Goal: Transaction & Acquisition: Purchase product/service

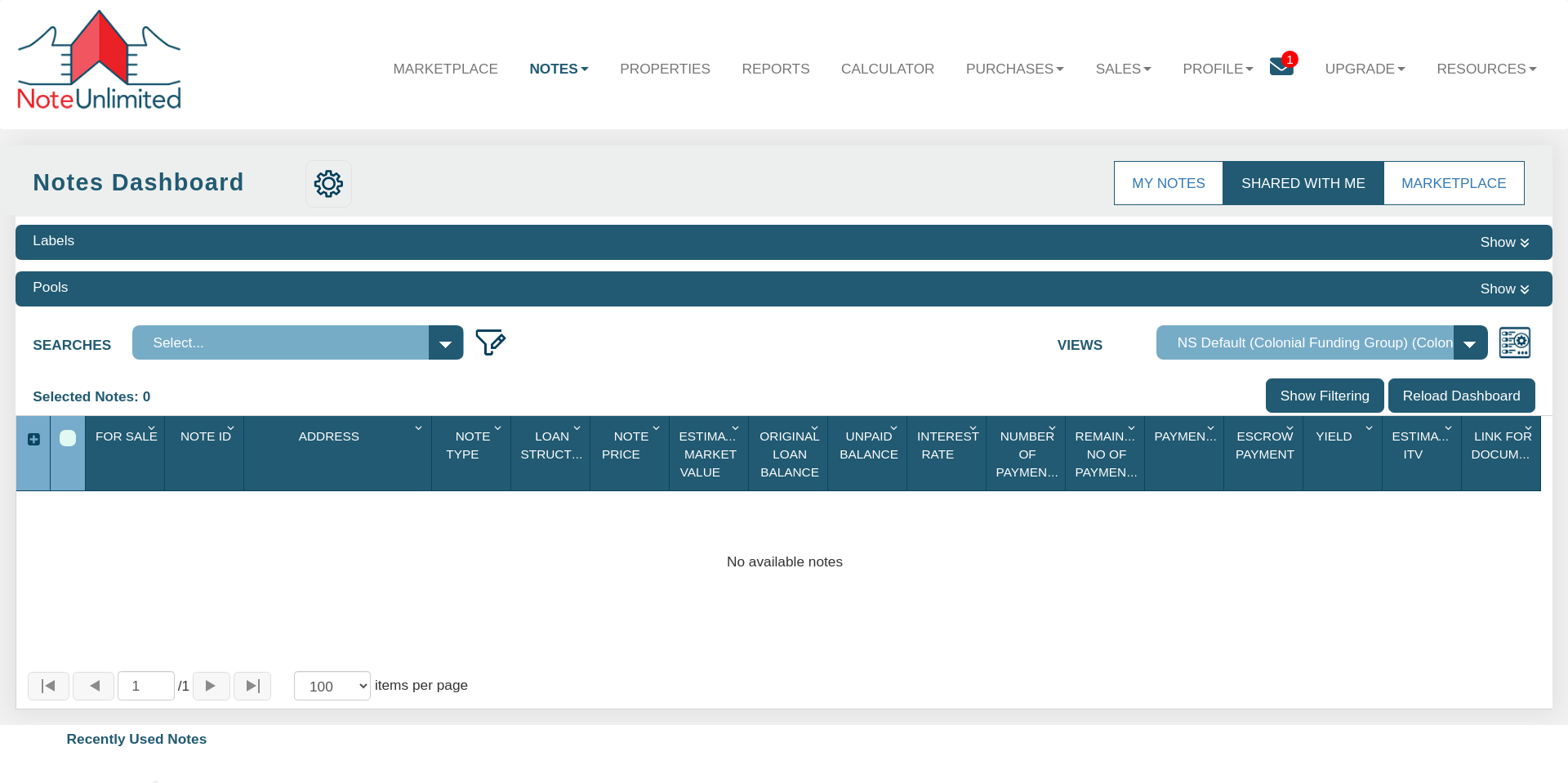
click at [1288, 182] on link "Shared with Me" at bounding box center [1303, 183] width 160 height 45
click at [1281, 66] on icon at bounding box center [1282, 68] width 24 height 24
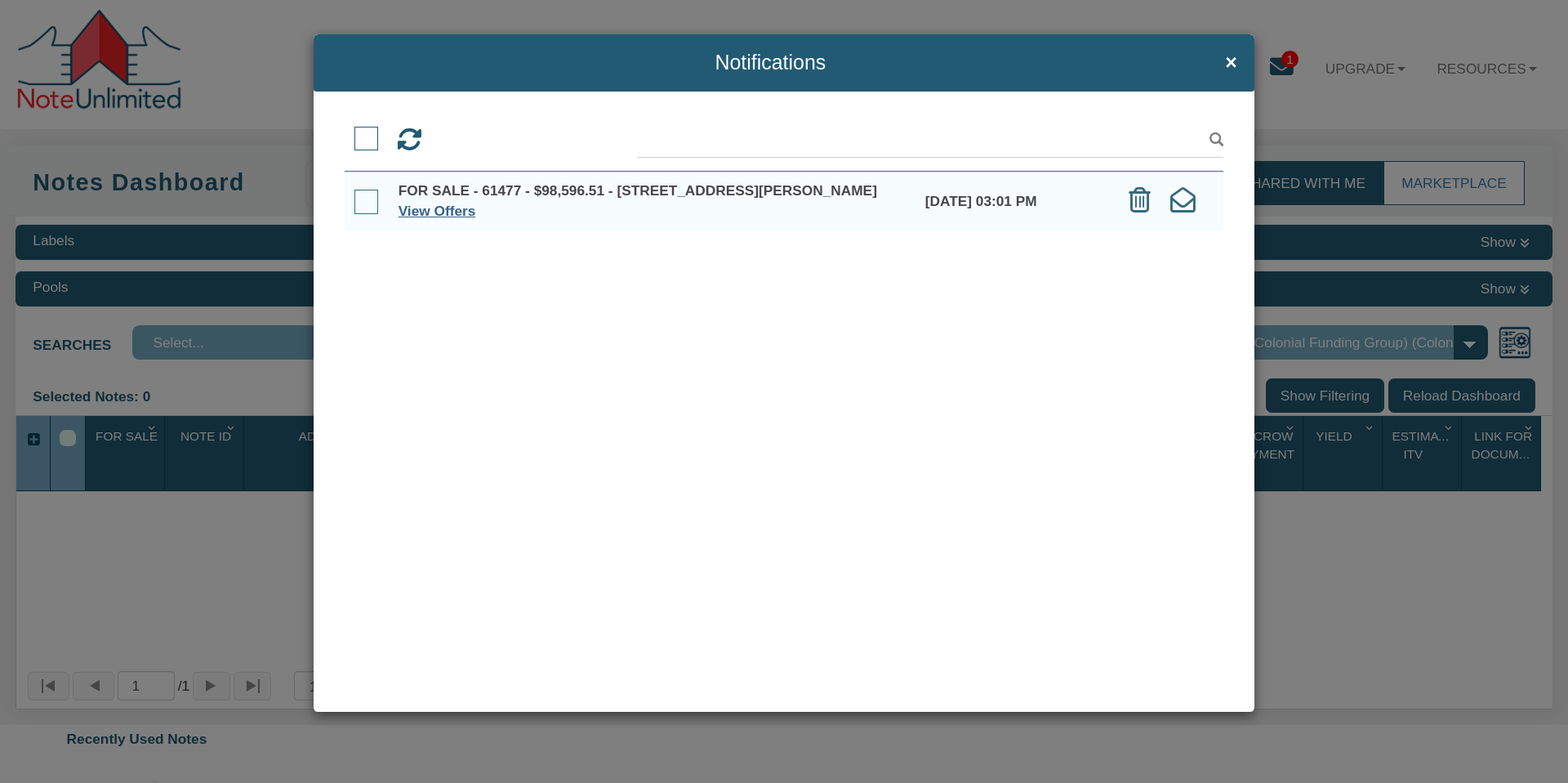
drag, startPoint x: 368, startPoint y: 200, endPoint x: 420, endPoint y: 209, distance: 52.8
click at [368, 200] on span at bounding box center [366, 202] width 24 height 24
click at [354, 193] on input "checkbox" at bounding box center [354, 193] width 0 height 0
click at [431, 210] on link "View Offers" at bounding box center [438, 211] width 78 height 17
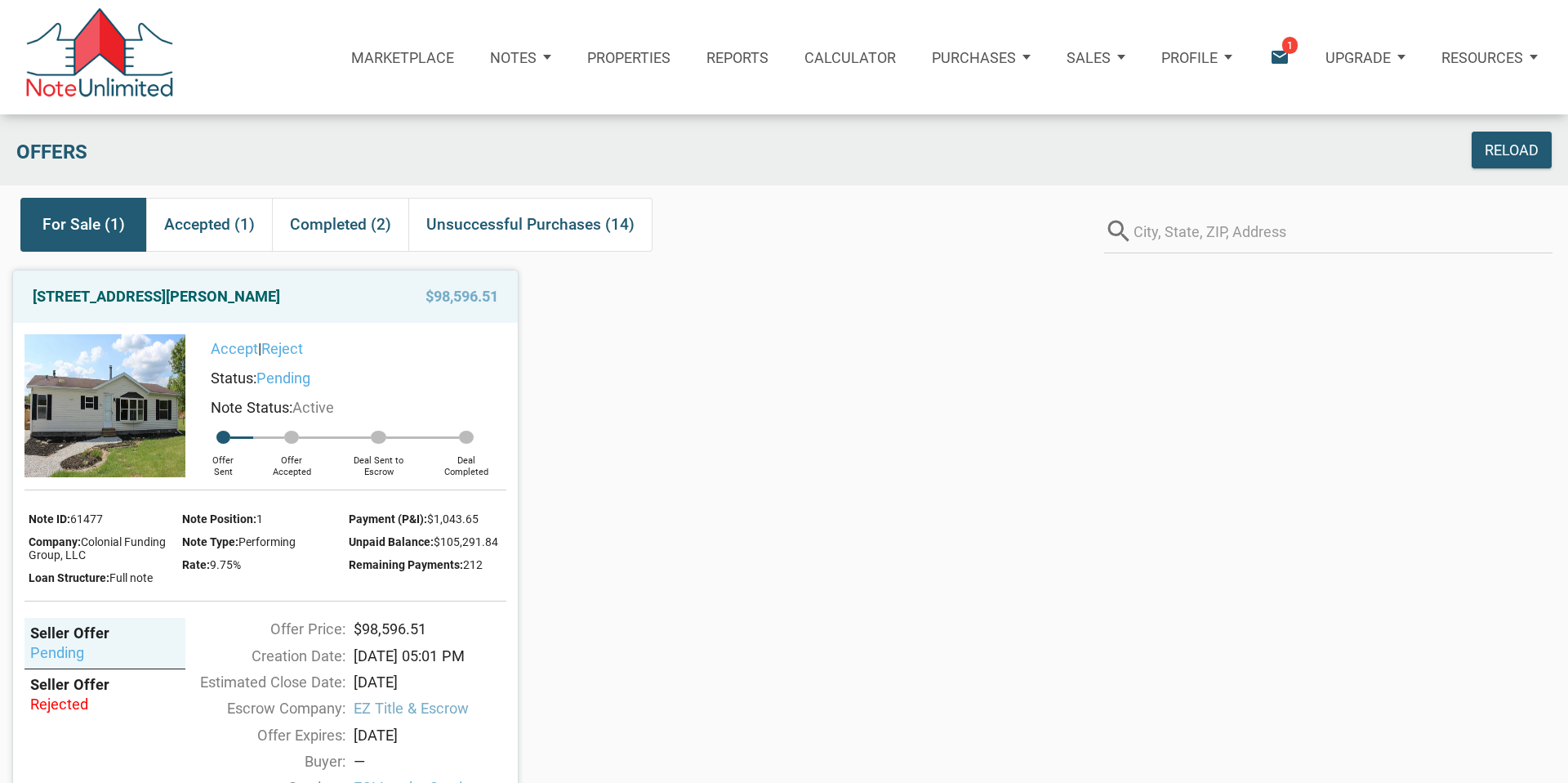
click at [234, 348] on link "Accept" at bounding box center [234, 348] width 47 height 18
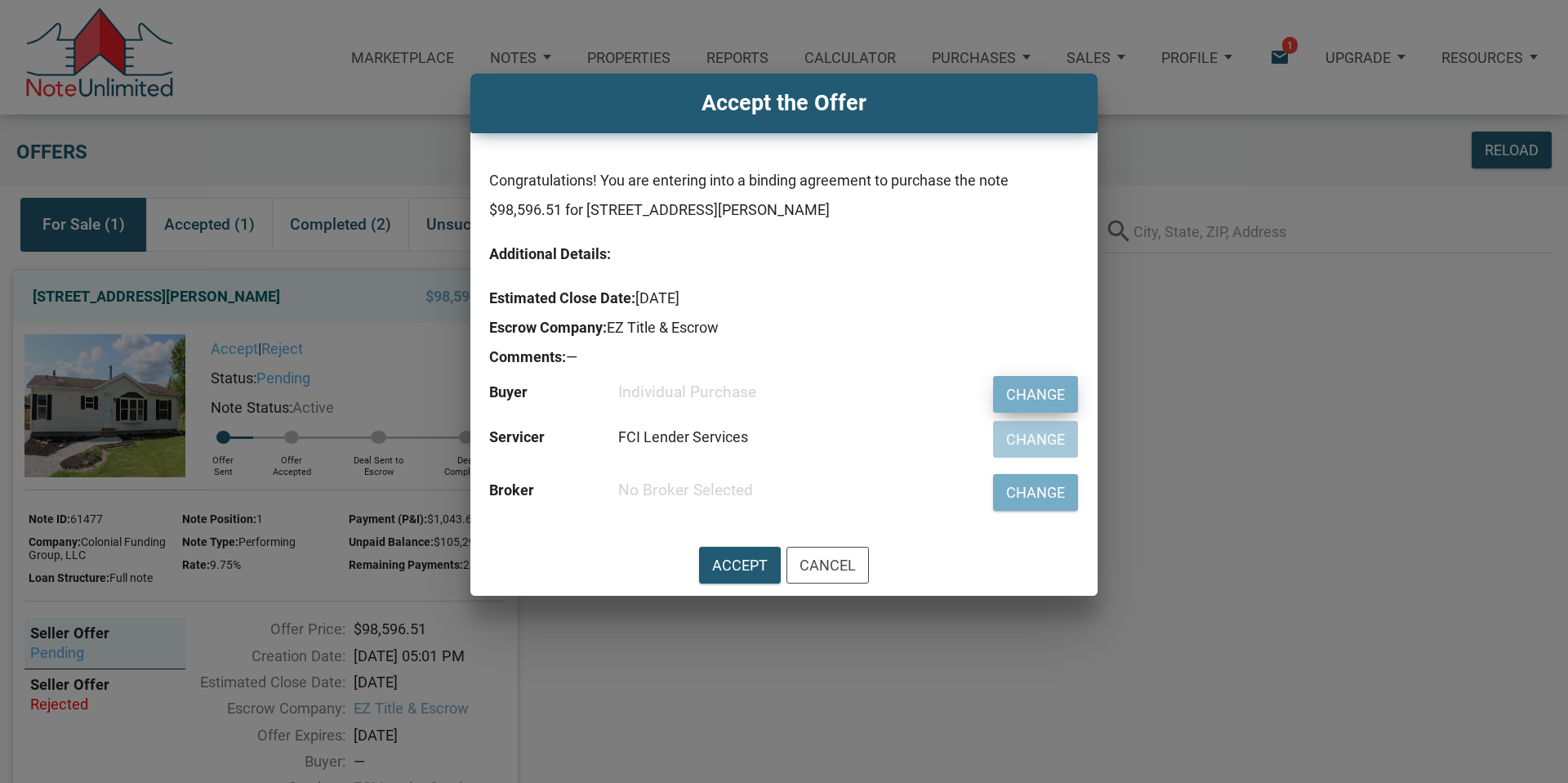
click at [1035, 398] on div "Change" at bounding box center [1036, 394] width 59 height 22
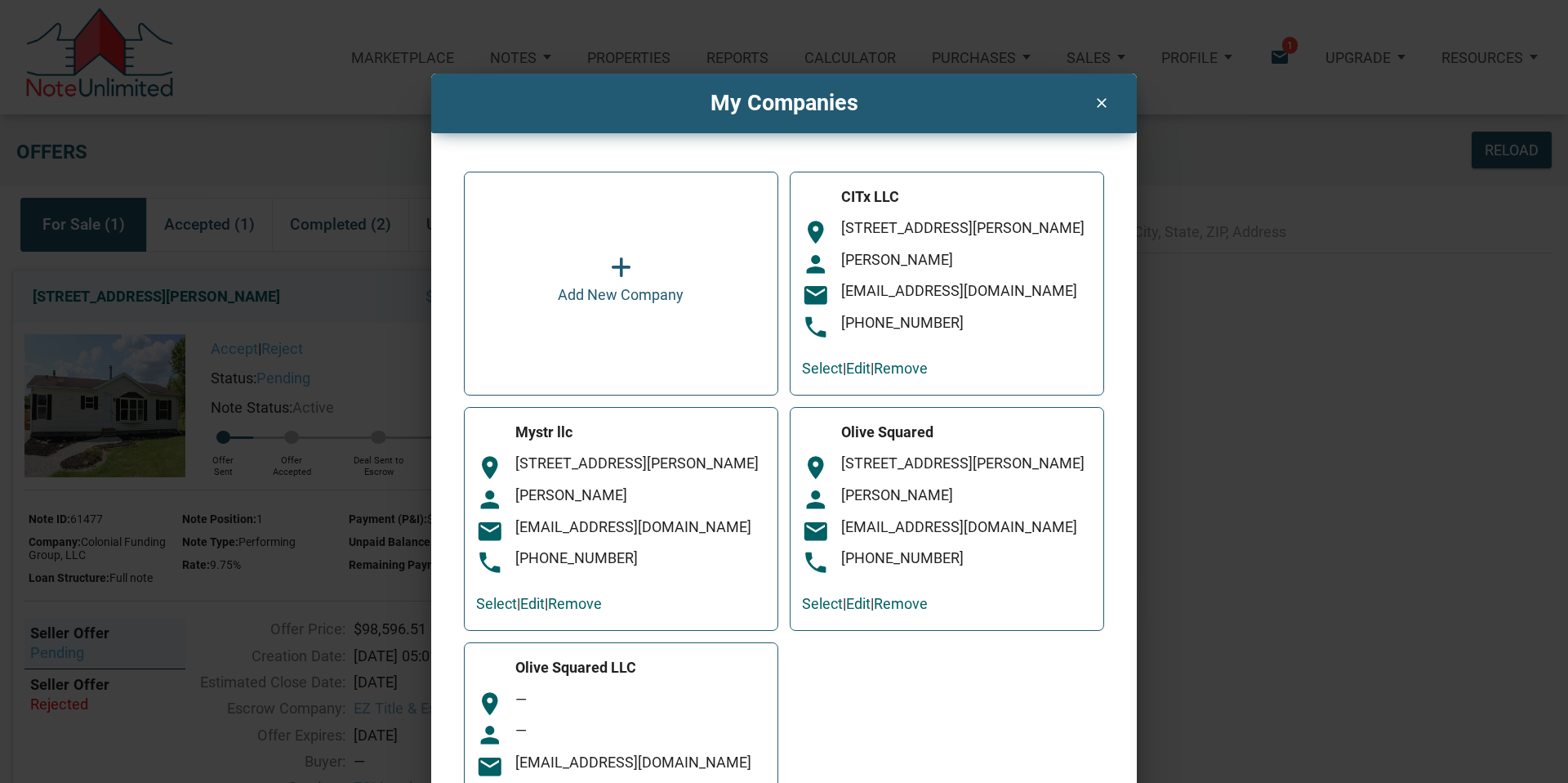
click at [950, 320] on div "CITx LLC room 1302 Waugh Dr, 324 Houston, TX. 77019 person lois d meyer email c…" at bounding box center [946, 263] width 290 height 157
click at [824, 377] on link "Select" at bounding box center [822, 368] width 41 height 18
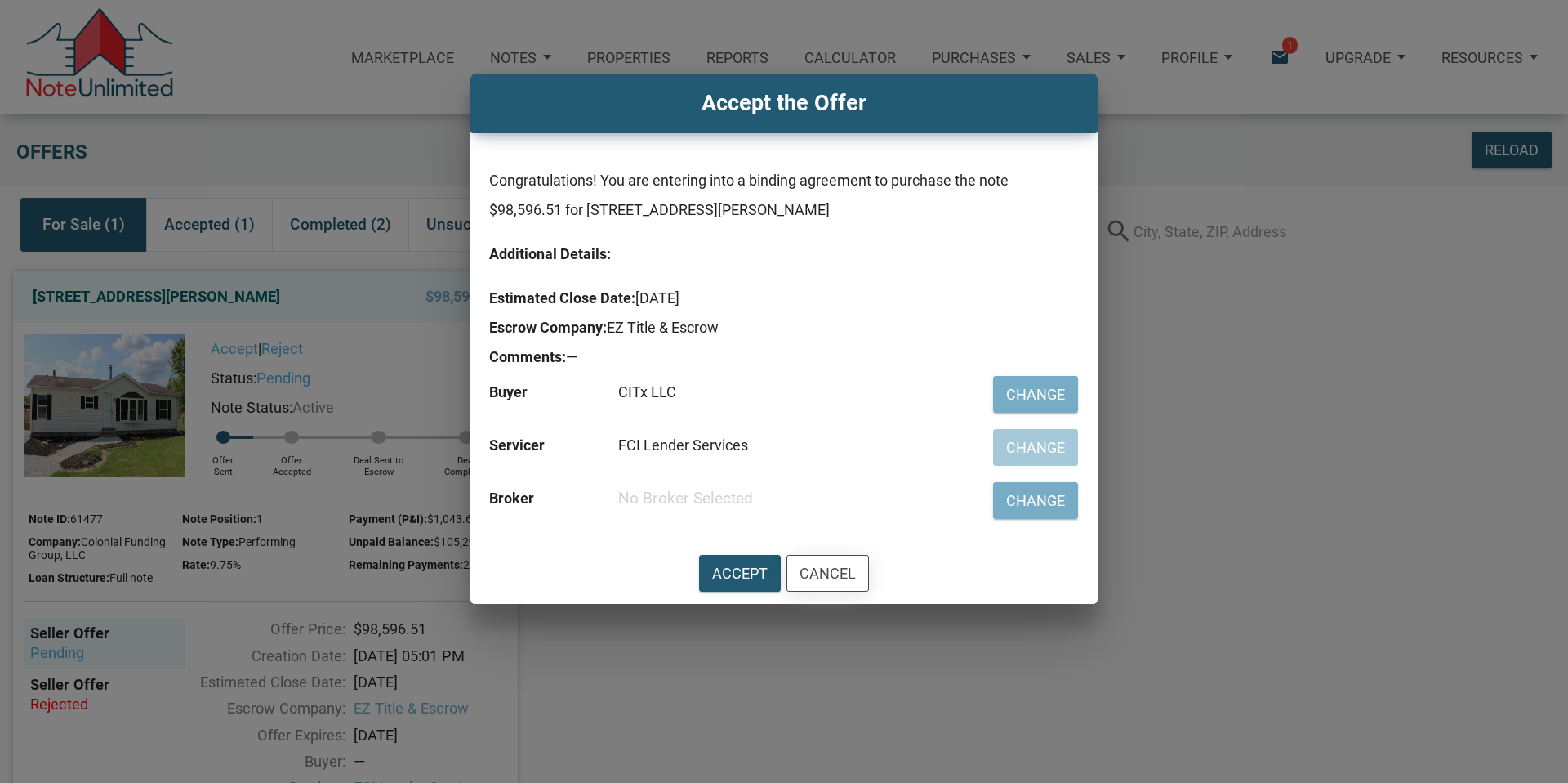
click at [835, 570] on div "Cancel" at bounding box center [827, 574] width 56 height 22
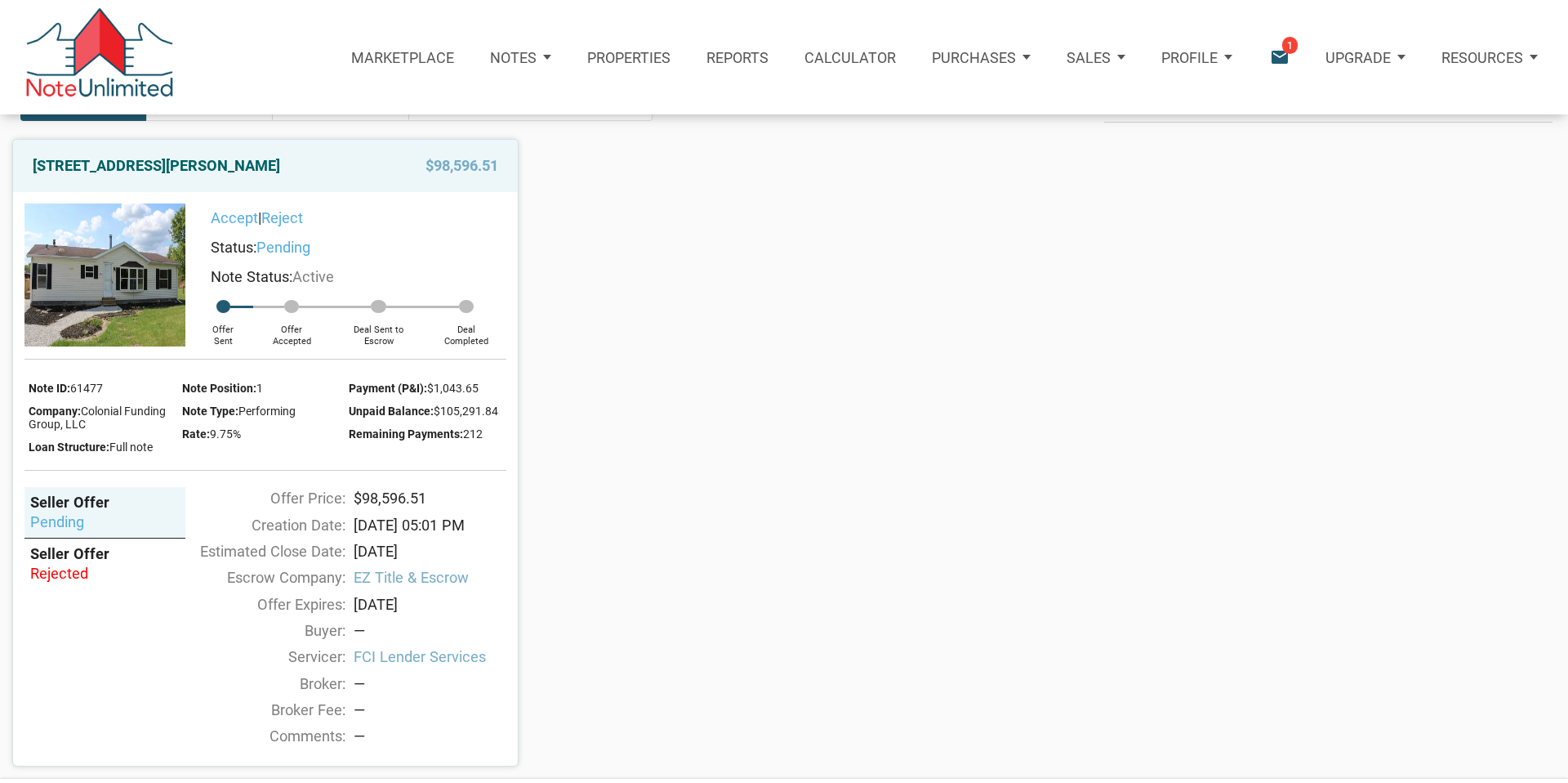
scroll to position [95, 0]
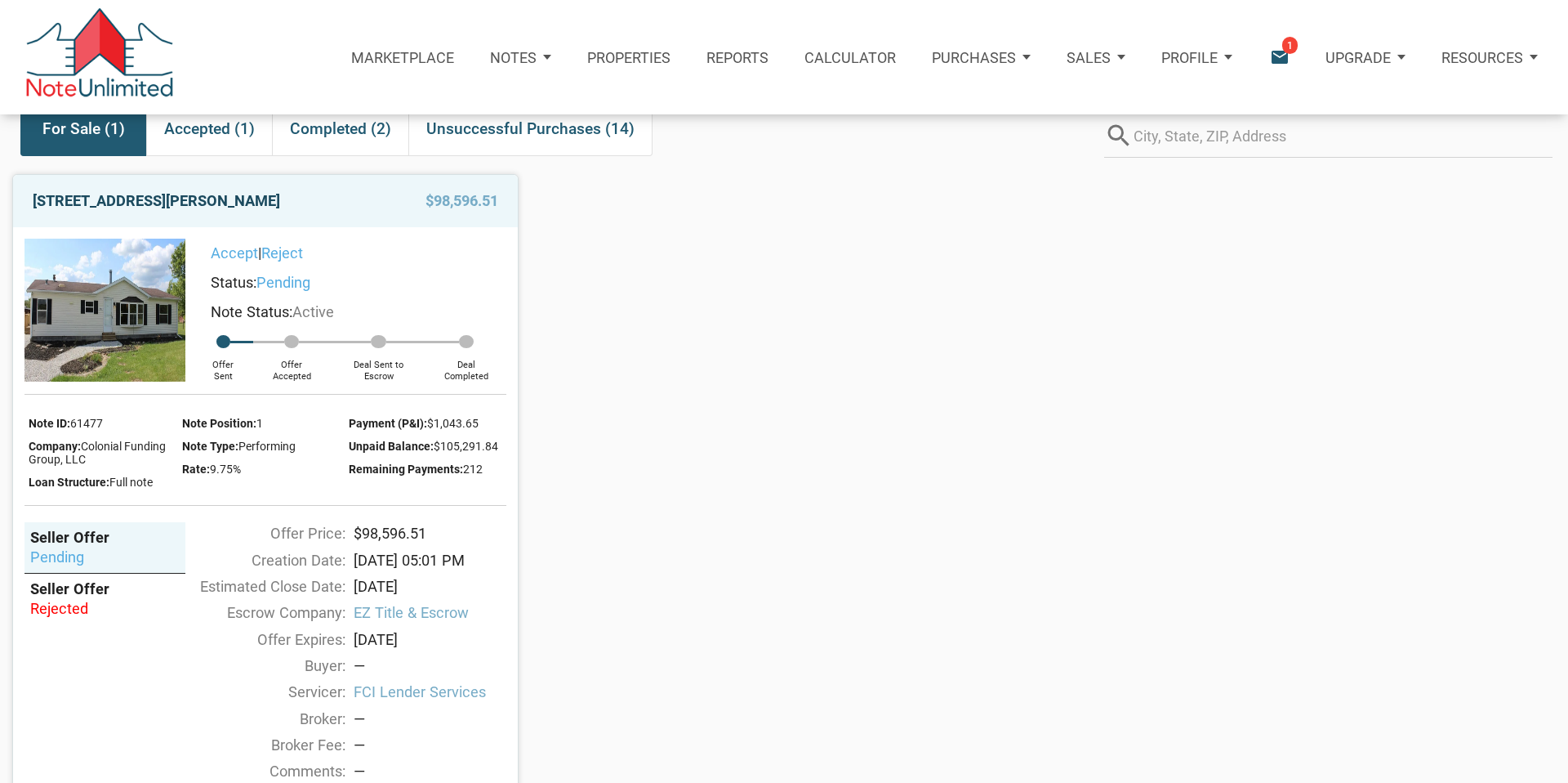
click at [195, 199] on link "14601 Hollowell Road, Albany, IN, 47320" at bounding box center [156, 201] width 248 height 30
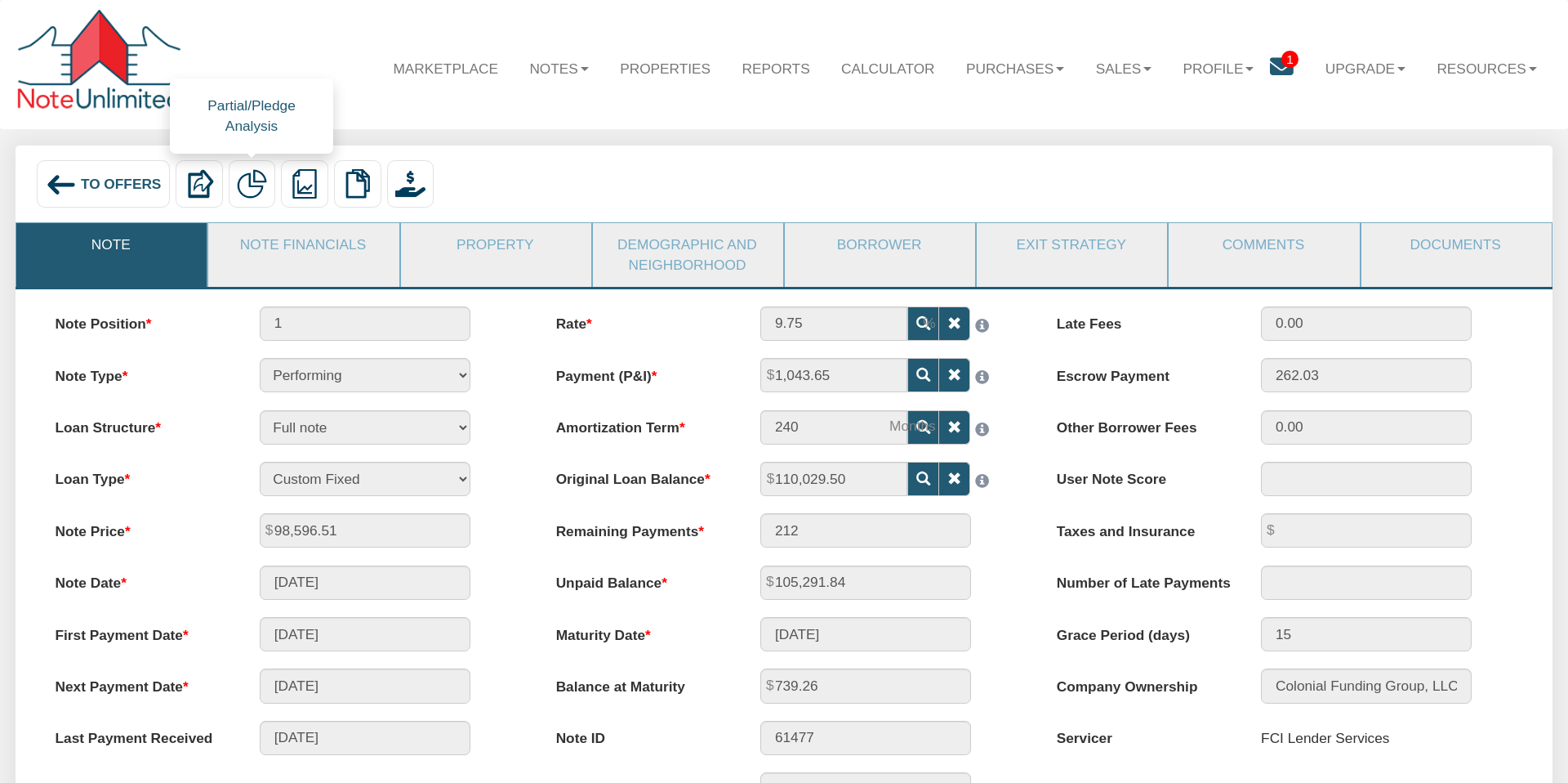
click at [249, 190] on img at bounding box center [252, 184] width 30 height 30
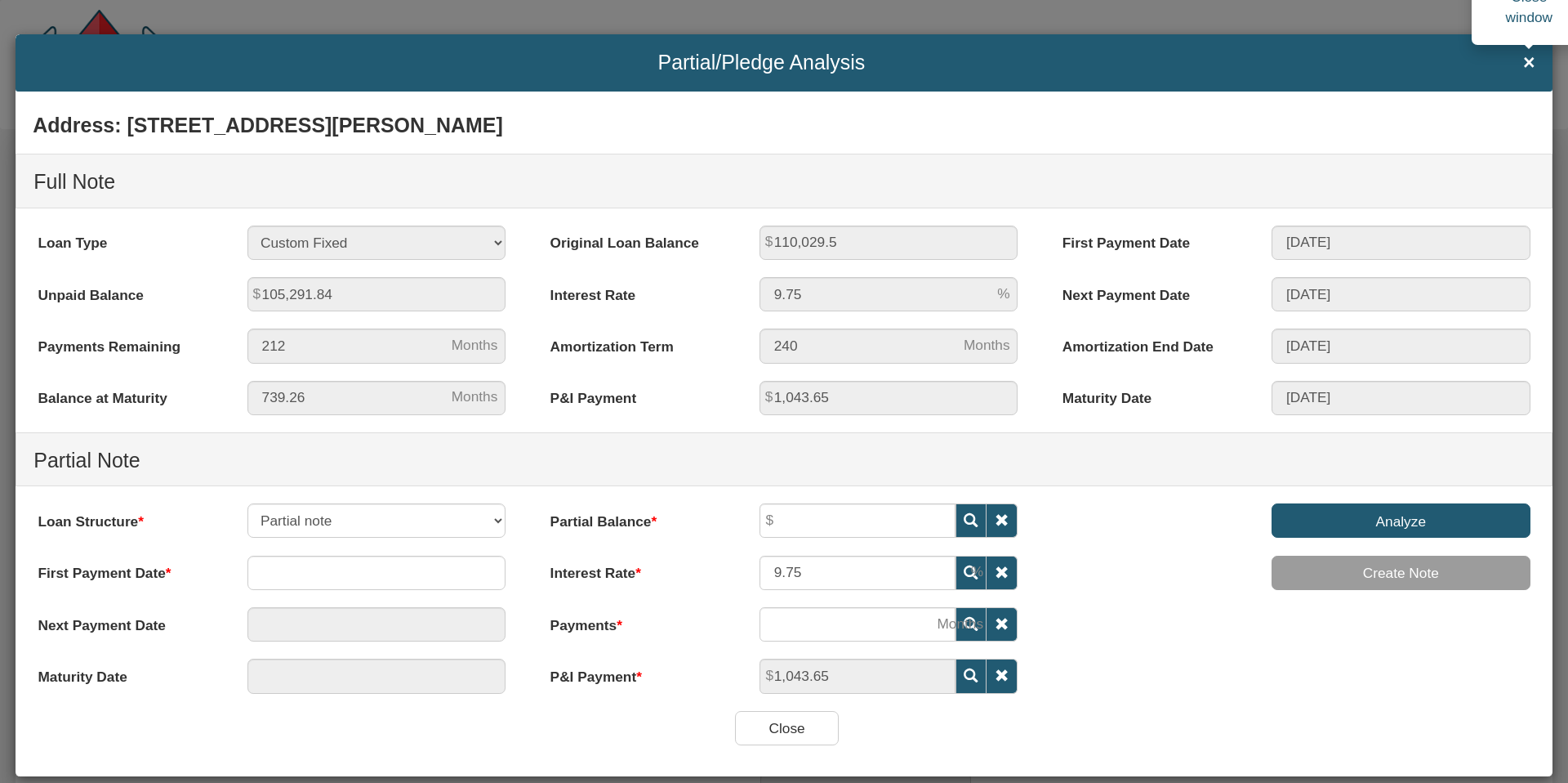
click at [1526, 65] on span "×" at bounding box center [1529, 63] width 12 height 22
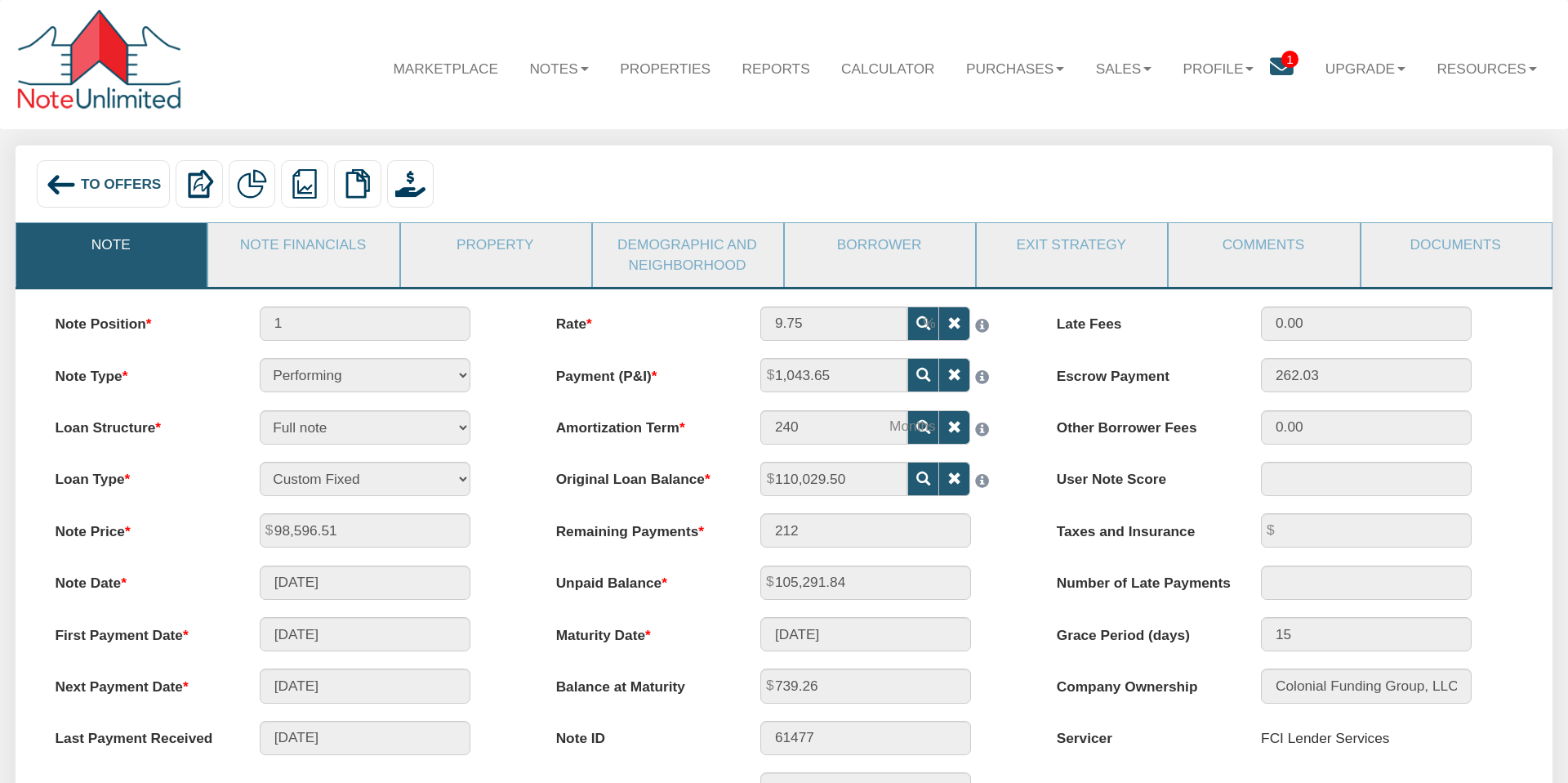
click at [1274, 67] on icon at bounding box center [1282, 68] width 24 height 24
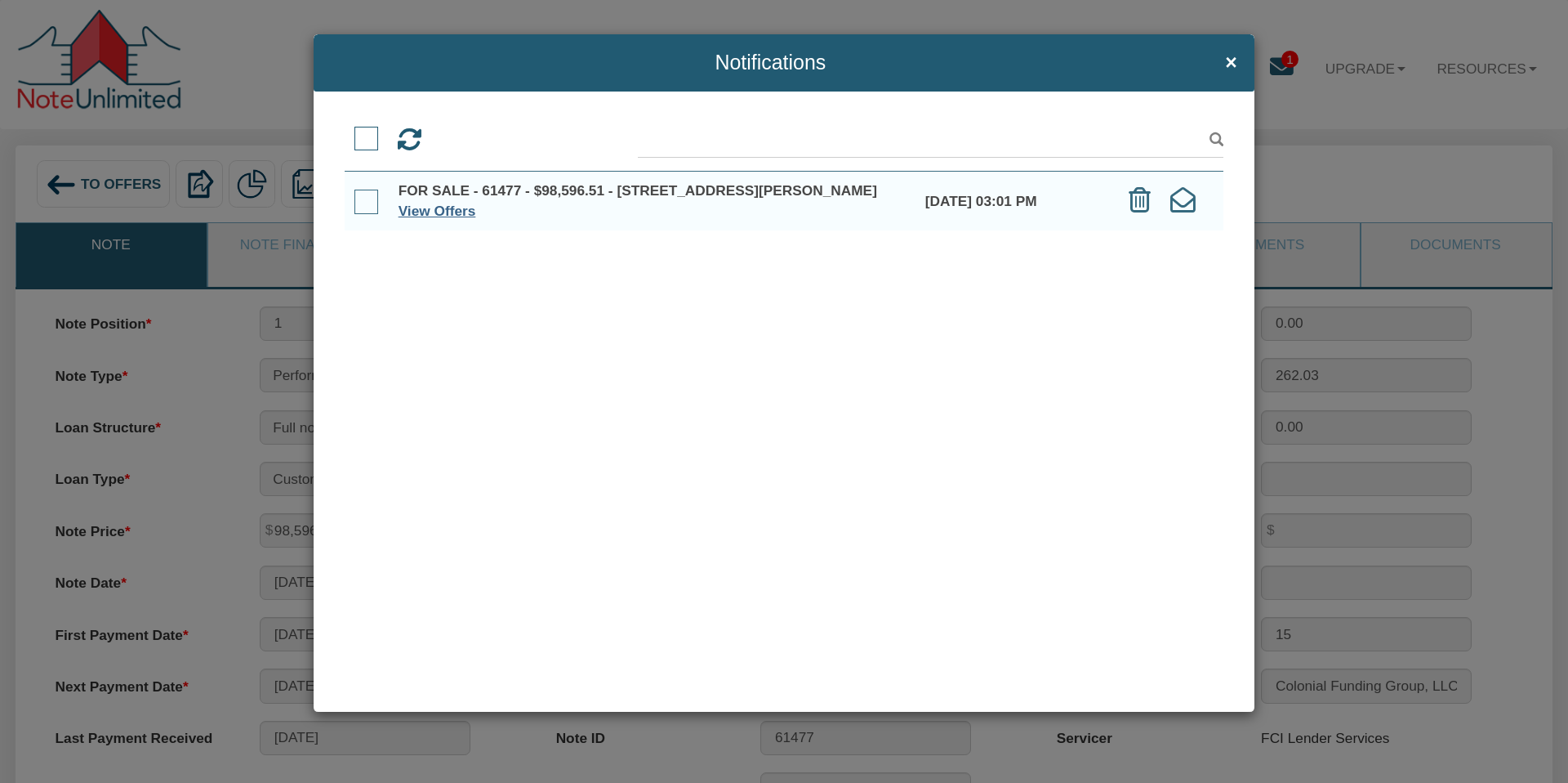
click at [451, 213] on link "View Offers" at bounding box center [438, 211] width 78 height 17
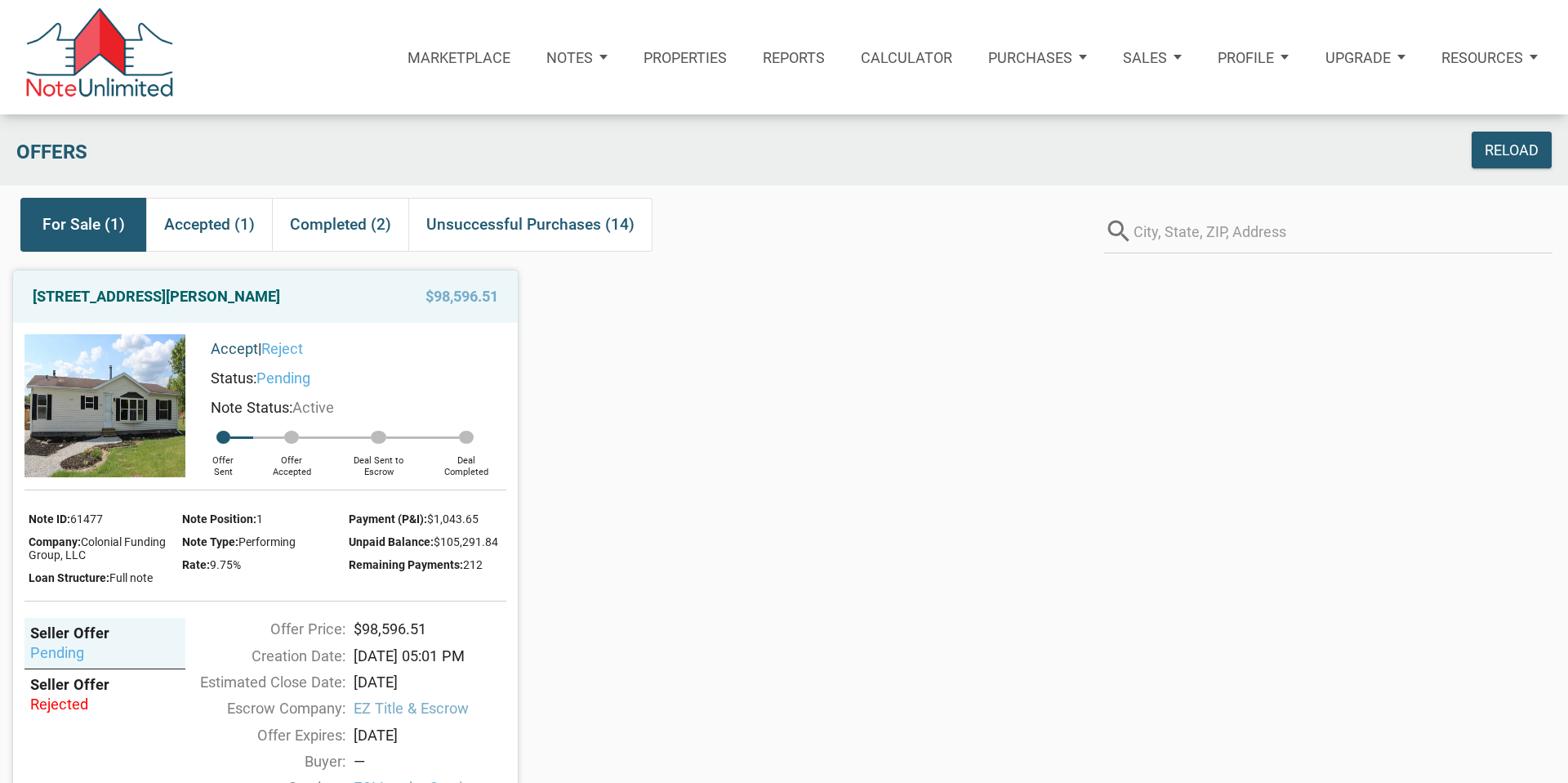
click at [233, 347] on link "Accept" at bounding box center [234, 348] width 47 height 18
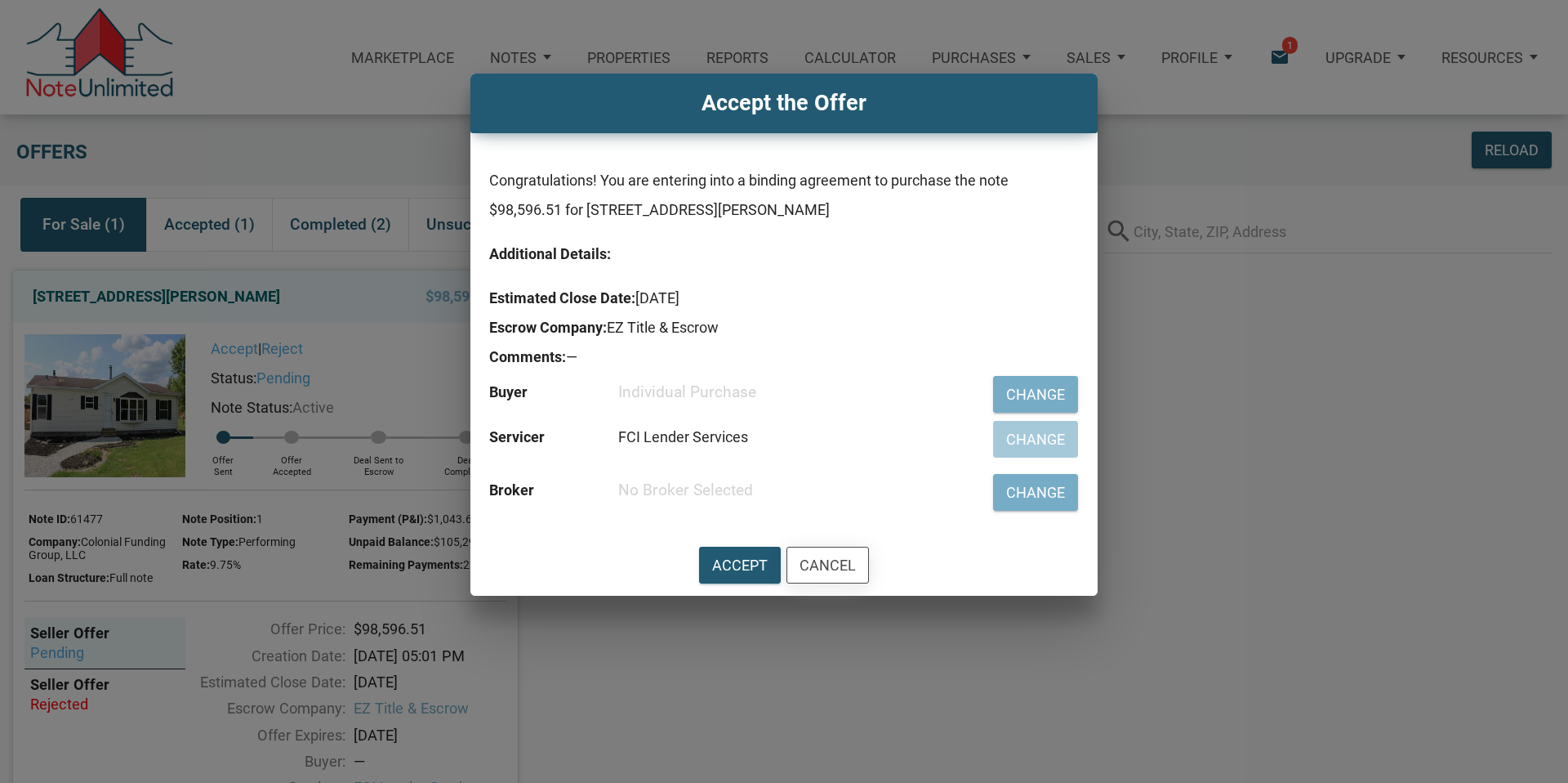
click at [833, 564] on div "Cancel" at bounding box center [827, 566] width 56 height 22
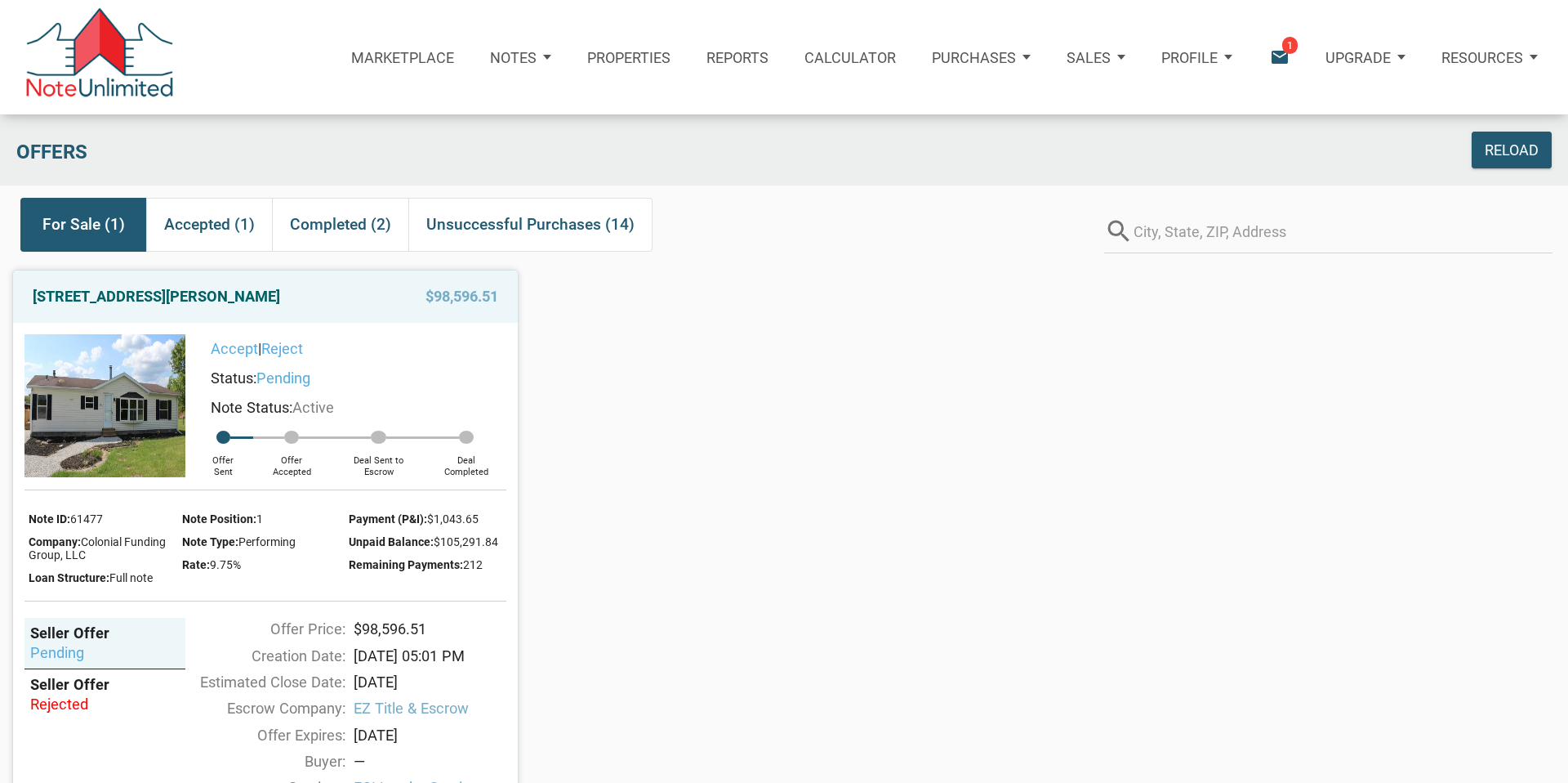
click at [238, 347] on link "Accept" at bounding box center [234, 348] width 47 height 18
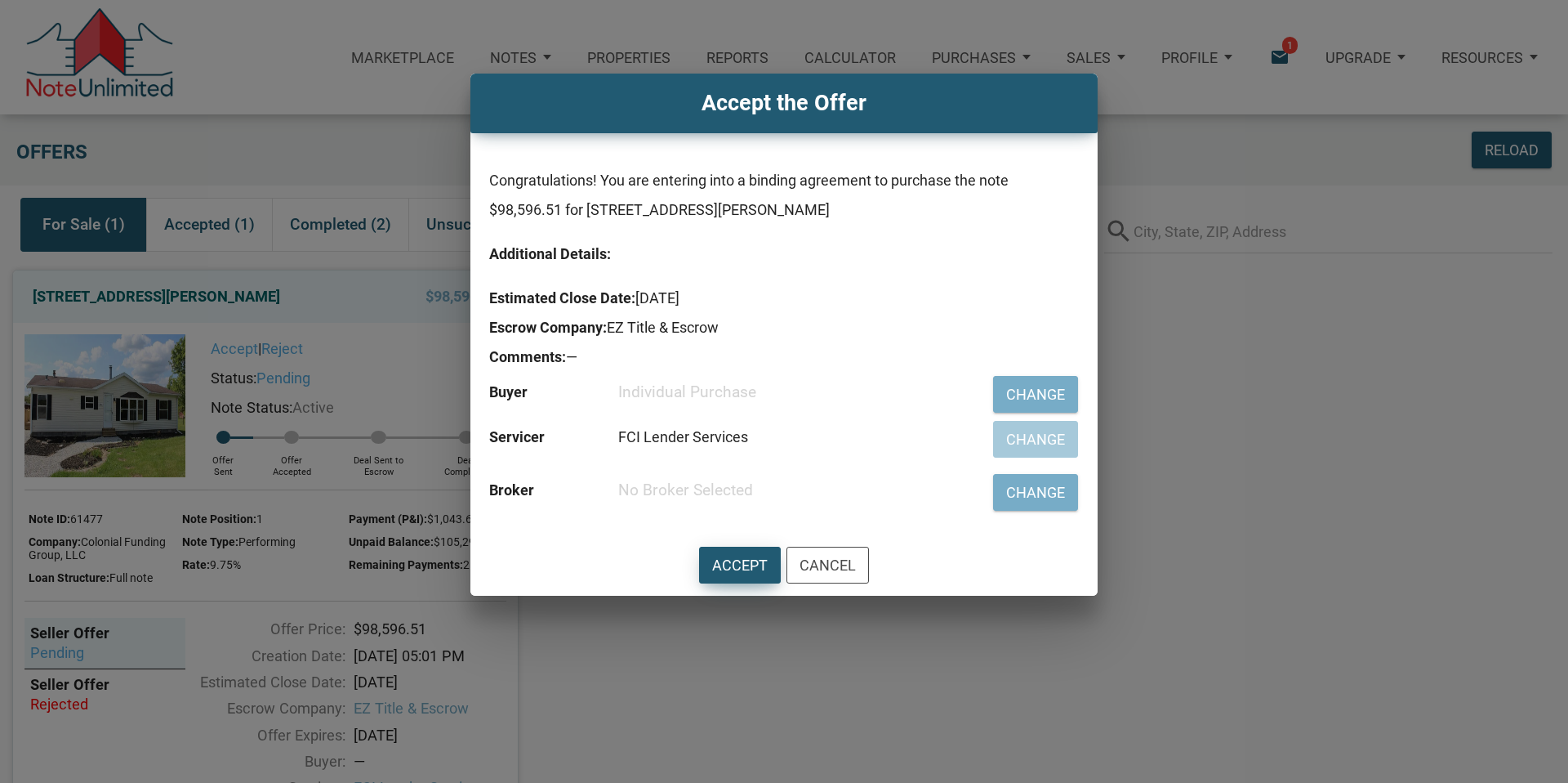
click at [739, 566] on div "Accept" at bounding box center [740, 566] width 56 height 22
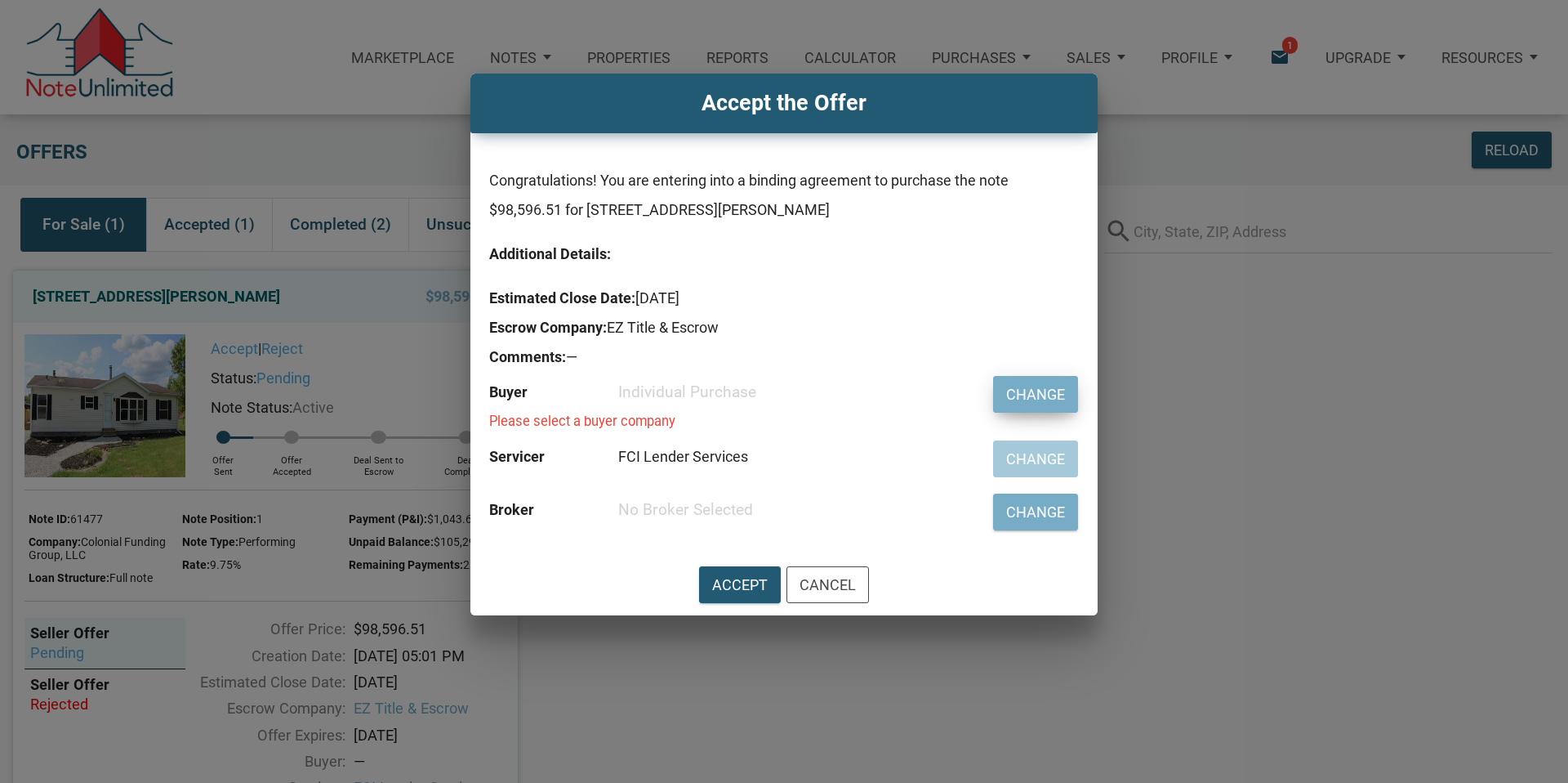
click at [1016, 392] on div "Change" at bounding box center [1036, 394] width 59 height 22
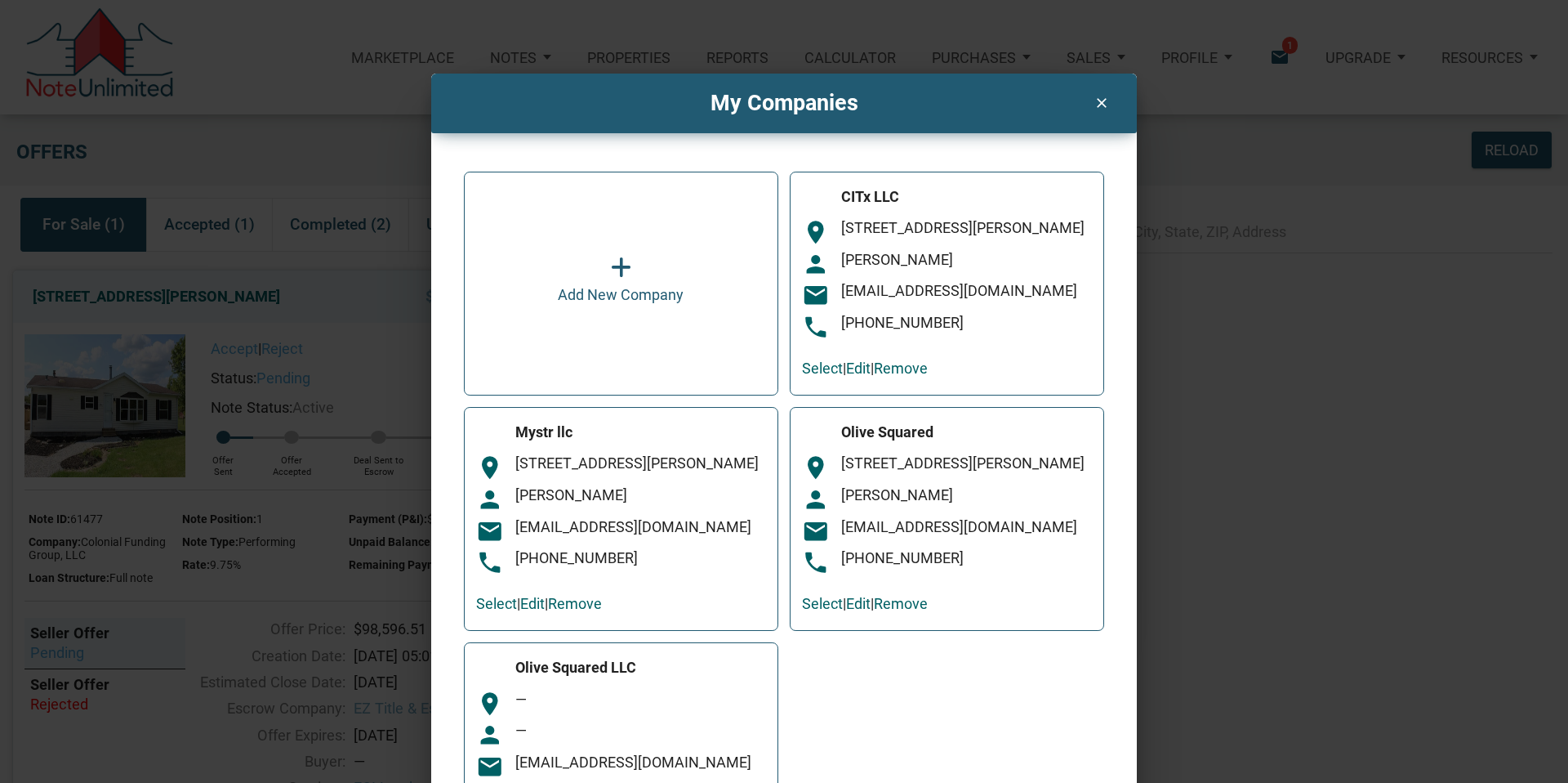
click at [927, 301] on div "citxllc@gmail.com" at bounding box center [966, 292] width 251 height 19
click at [827, 372] on link "Select" at bounding box center [822, 368] width 41 height 18
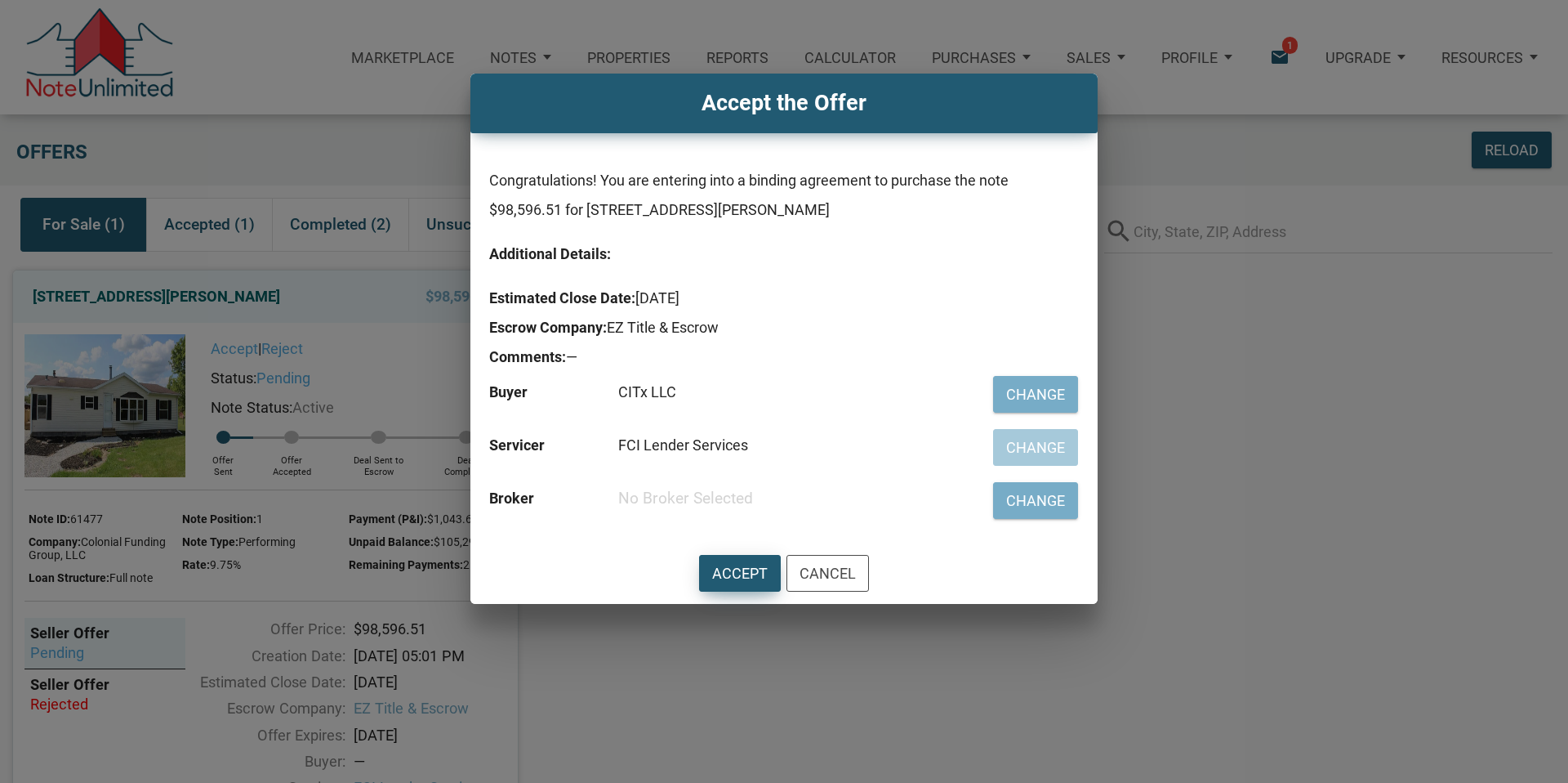
click at [729, 574] on div "Accept" at bounding box center [740, 574] width 56 height 22
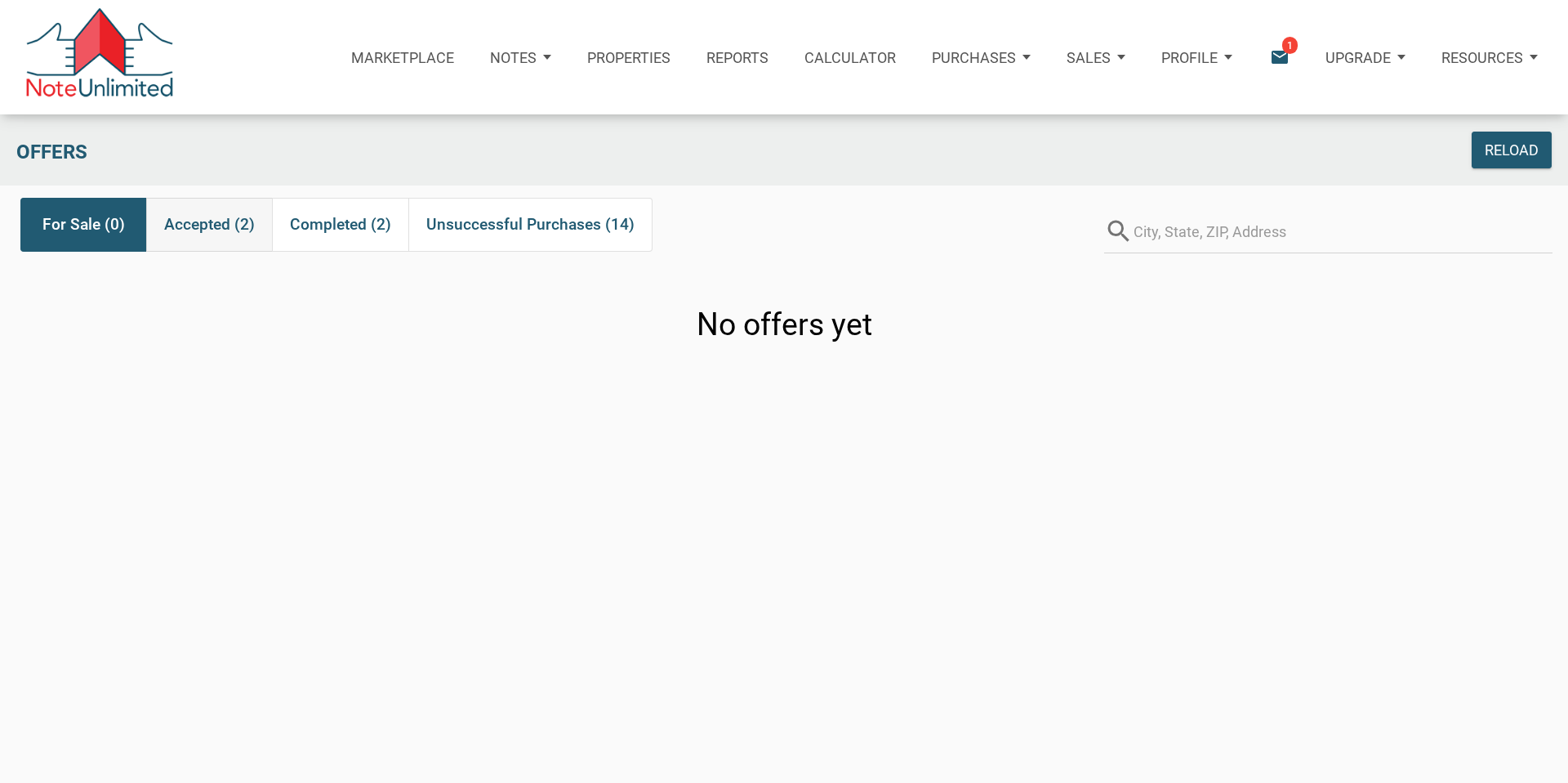
click at [202, 220] on span "Accepted (2)" at bounding box center [209, 225] width 91 height 30
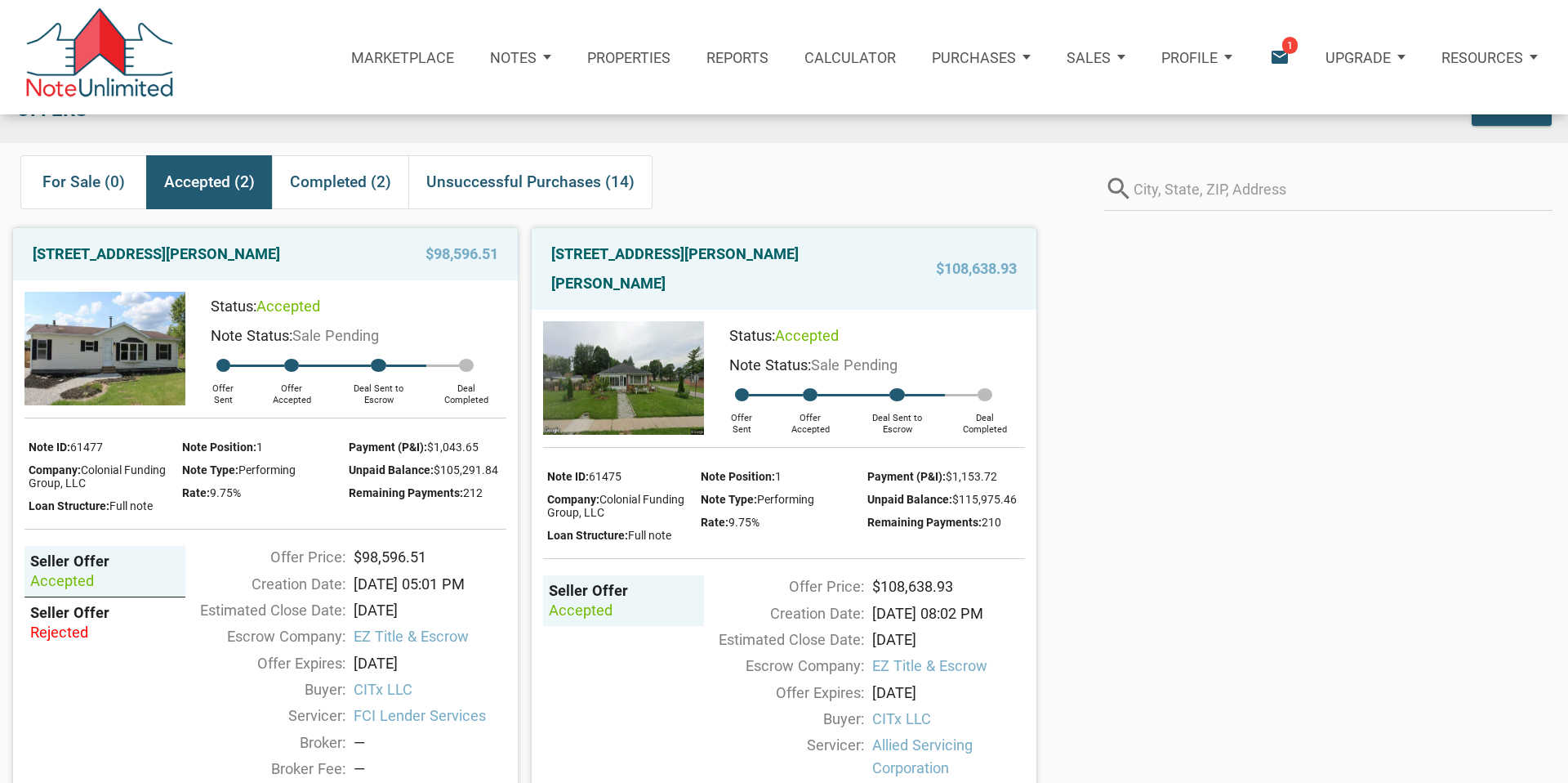
scroll to position [52, 0]
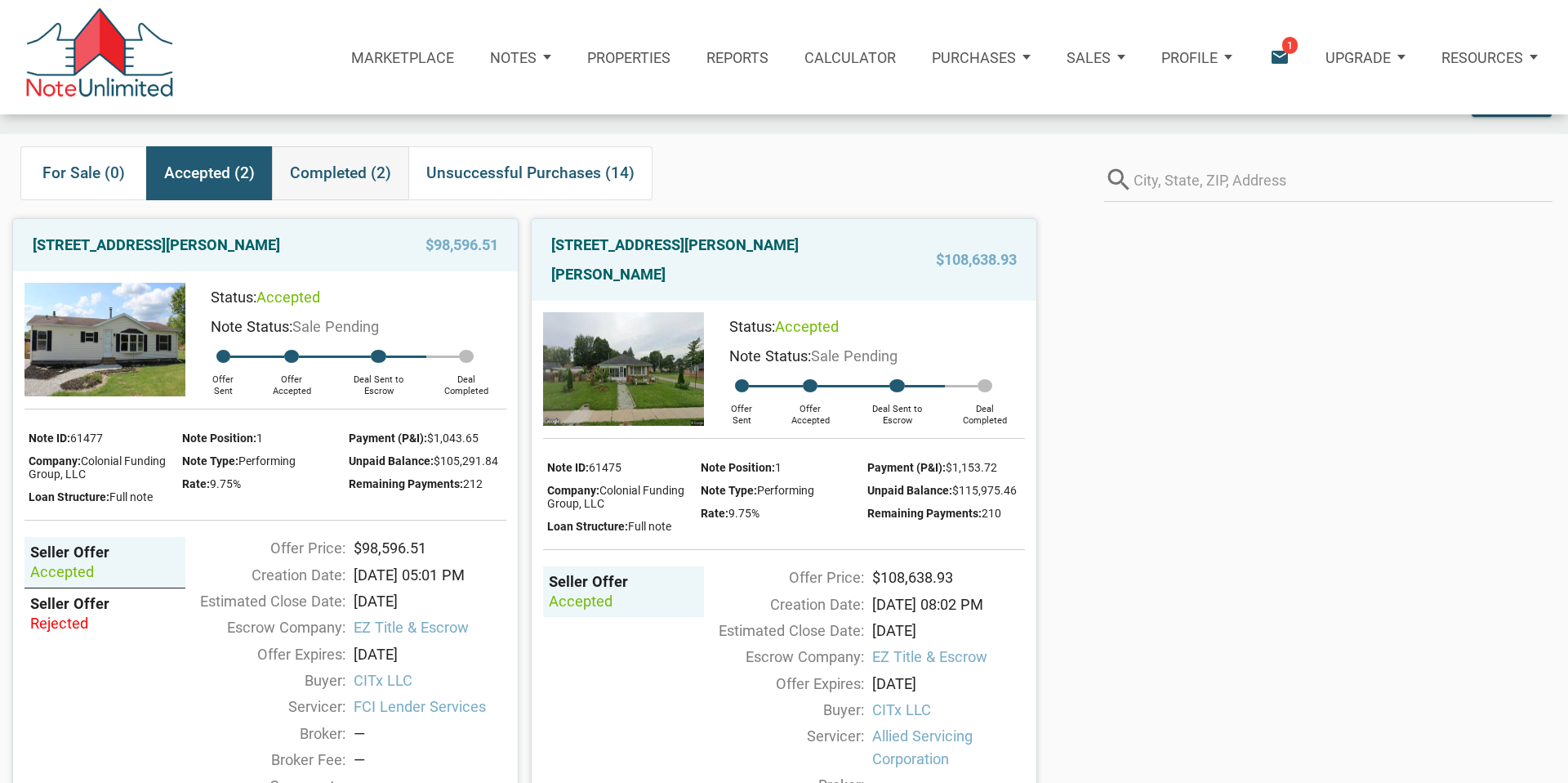
click at [341, 173] on span "Completed (2)" at bounding box center [340, 173] width 101 height 30
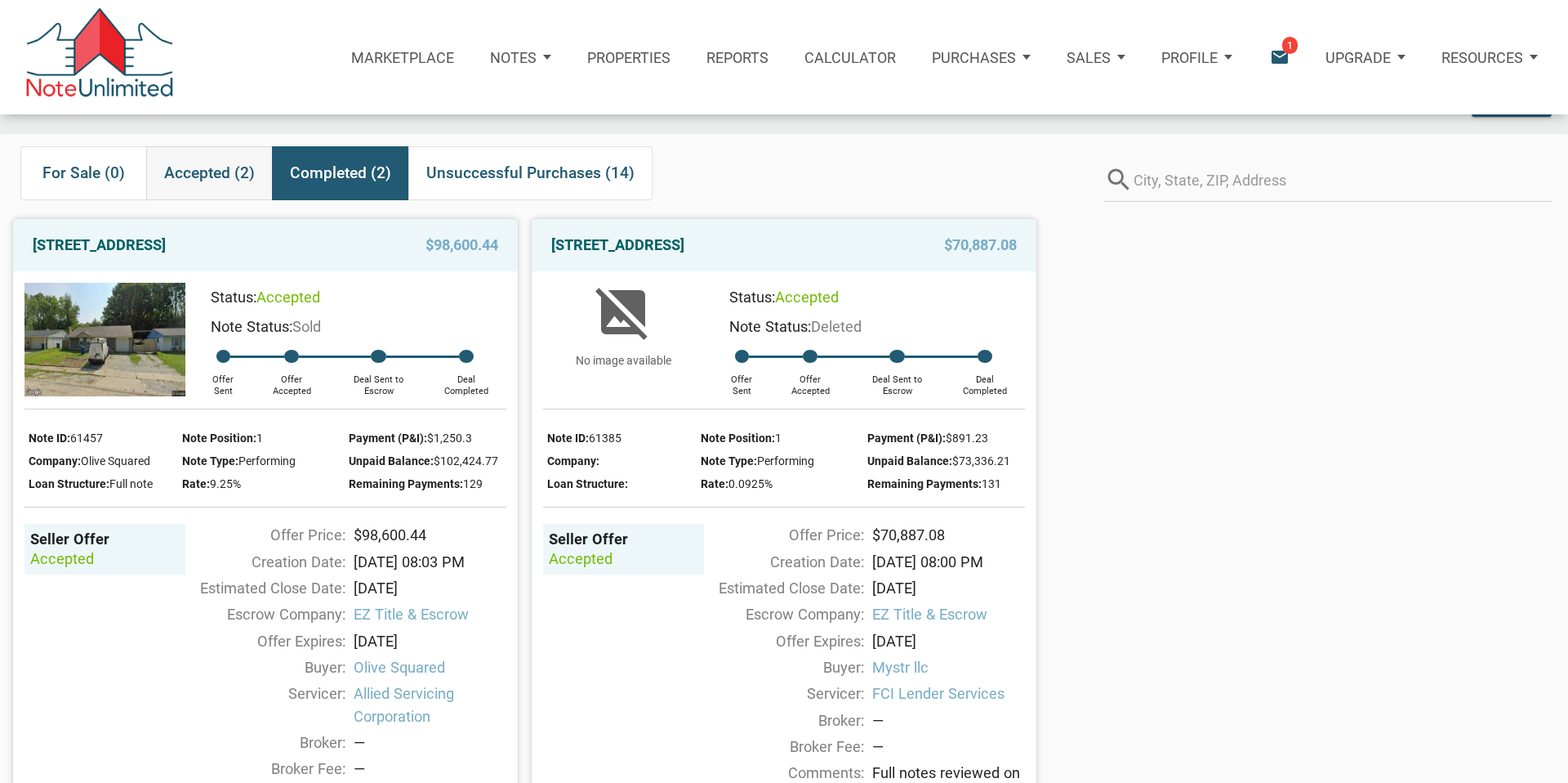
click at [225, 170] on span "Accepted (2)" at bounding box center [209, 173] width 91 height 30
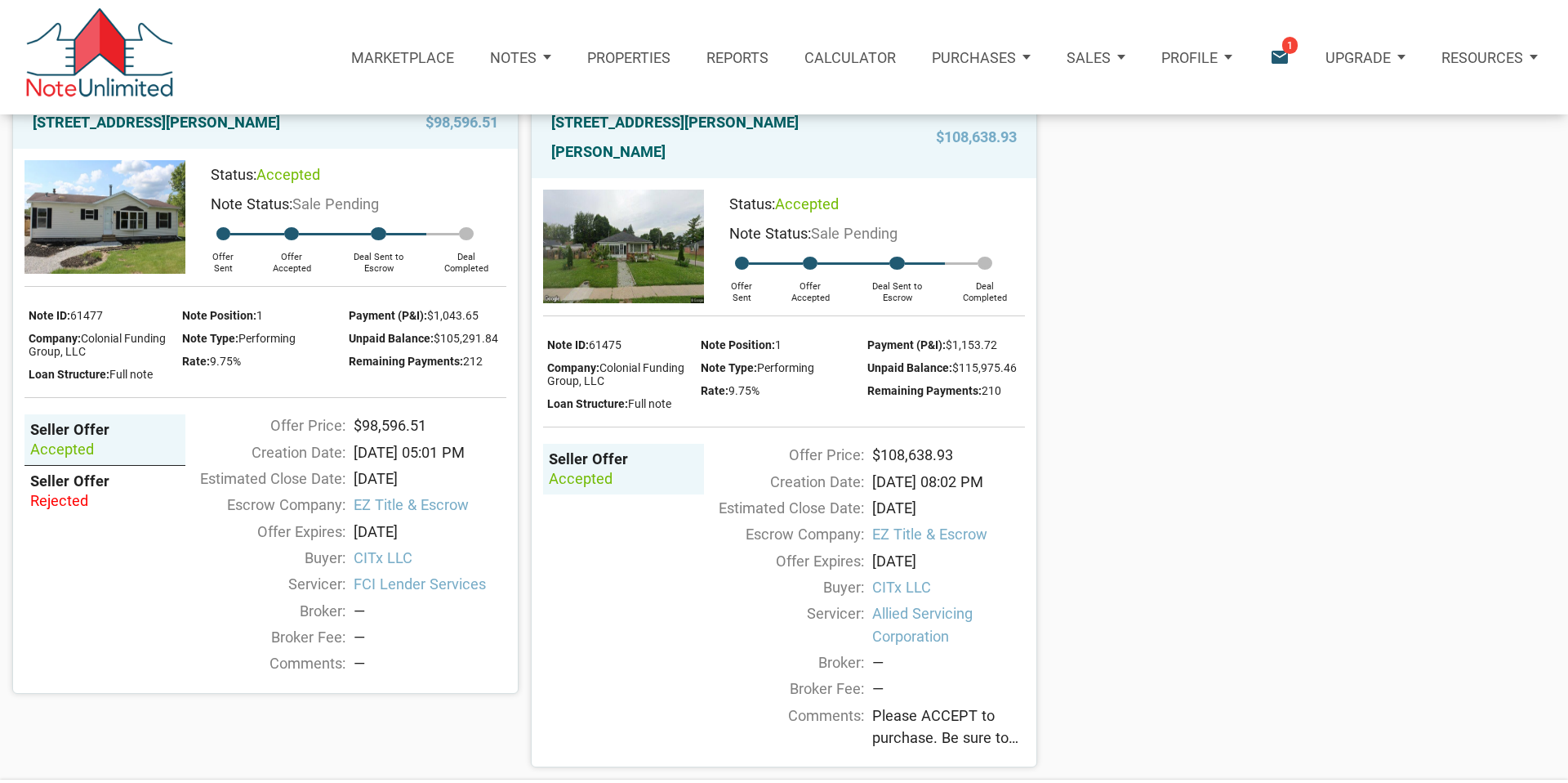
scroll to position [0, 0]
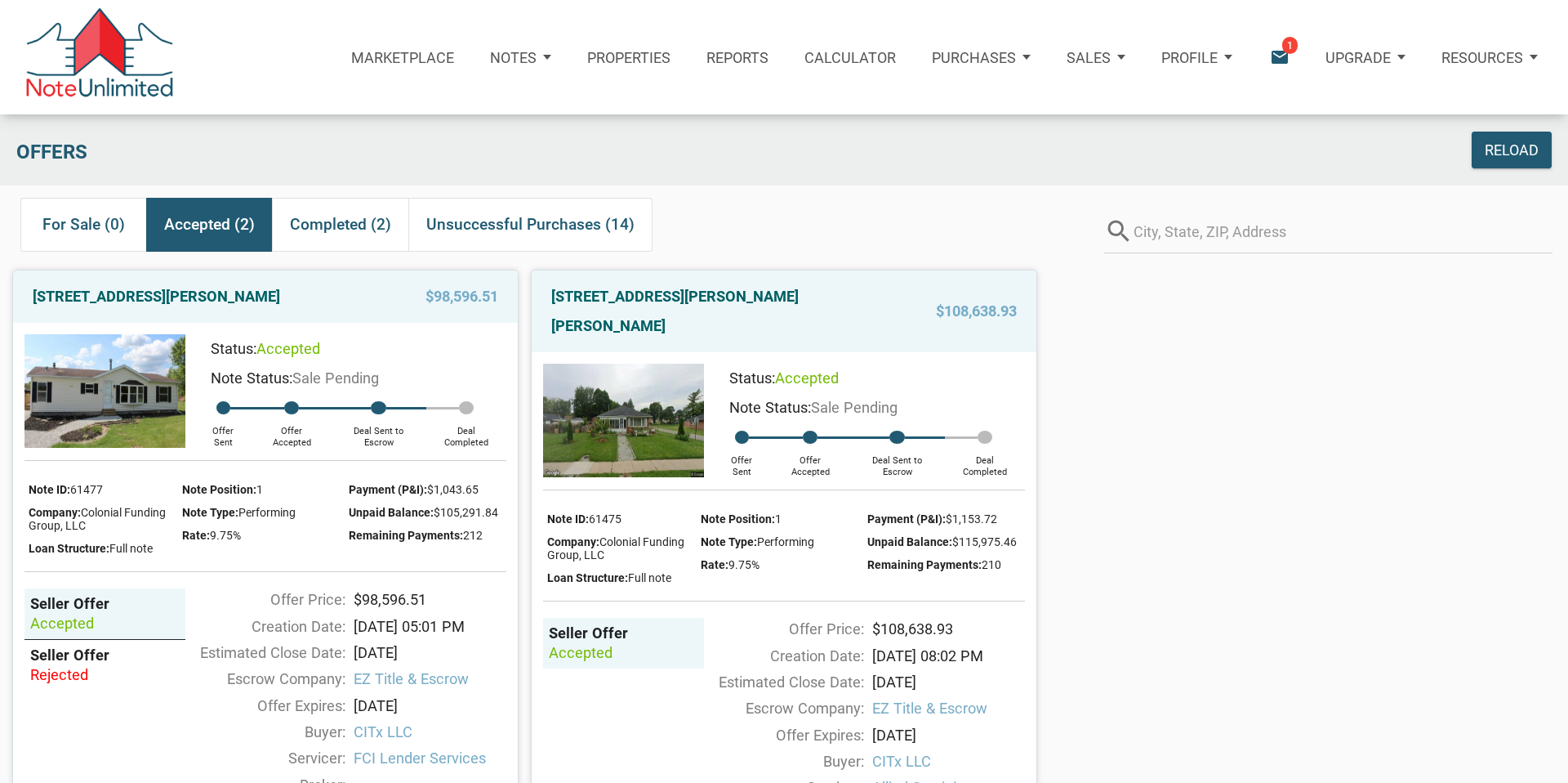
click at [1282, 55] on icon "email" at bounding box center [1279, 57] width 22 height 22
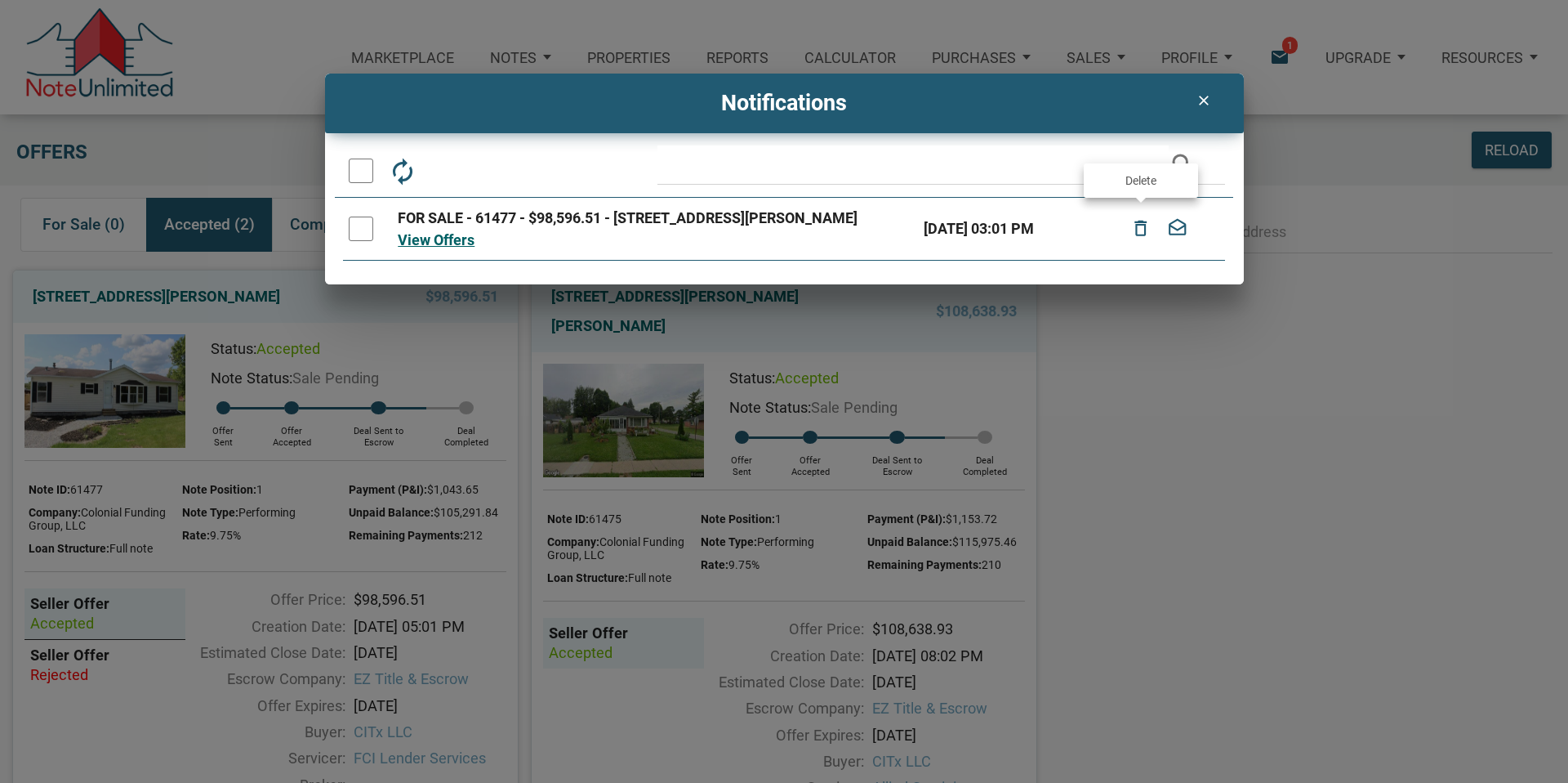
click at [1141, 229] on icon "delete_outline" at bounding box center [1141, 229] width 21 height 36
click at [1141, 224] on icon "delete_outline" at bounding box center [1141, 229] width 21 height 36
click at [355, 230] on div at bounding box center [361, 229] width 24 height 24
click at [1143, 227] on icon "delete_outline" at bounding box center [1141, 229] width 21 height 36
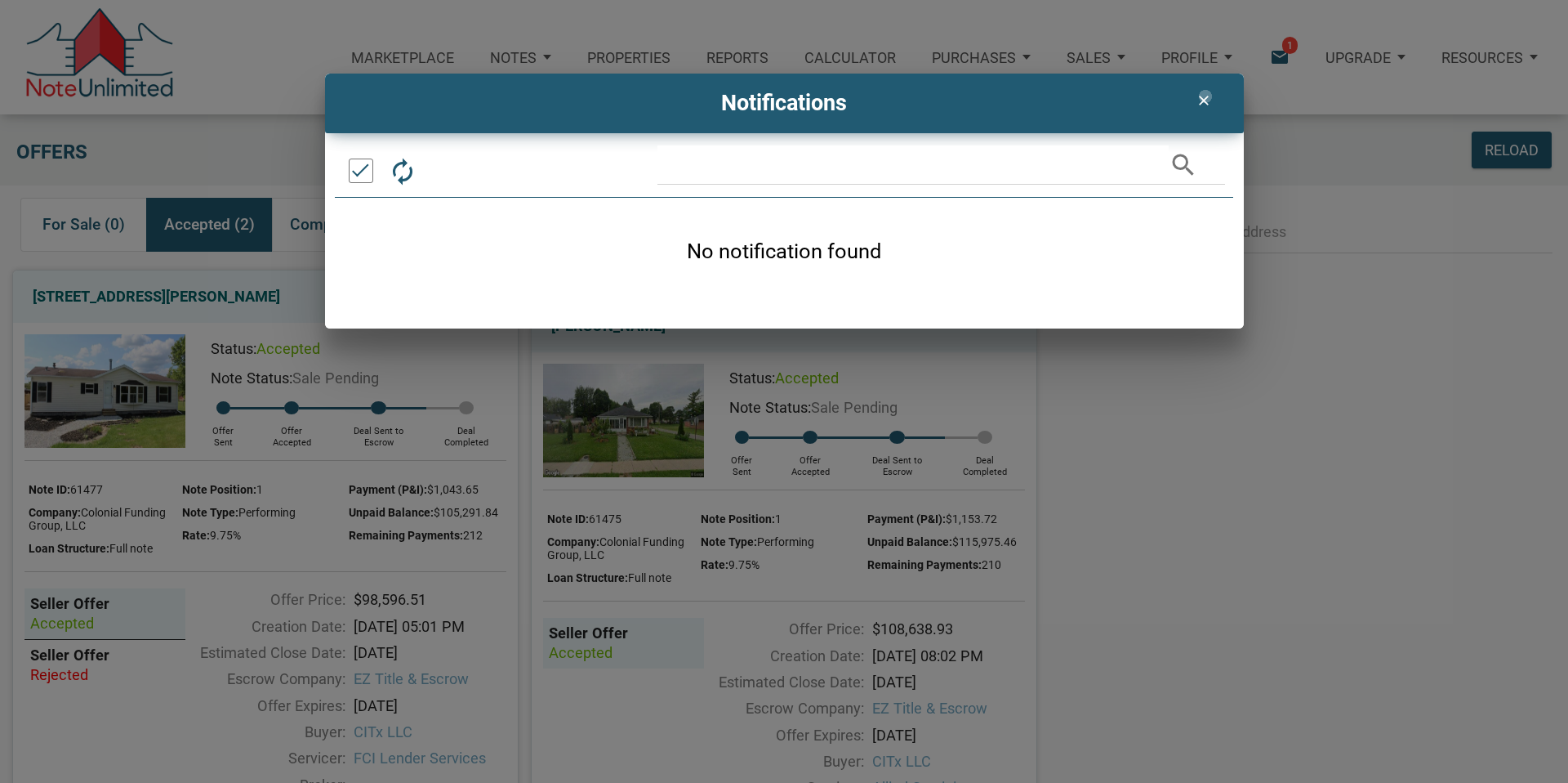
click at [1205, 96] on icon "clear" at bounding box center [1204, 101] width 19 height 17
